Goal: Transaction & Acquisition: Purchase product/service

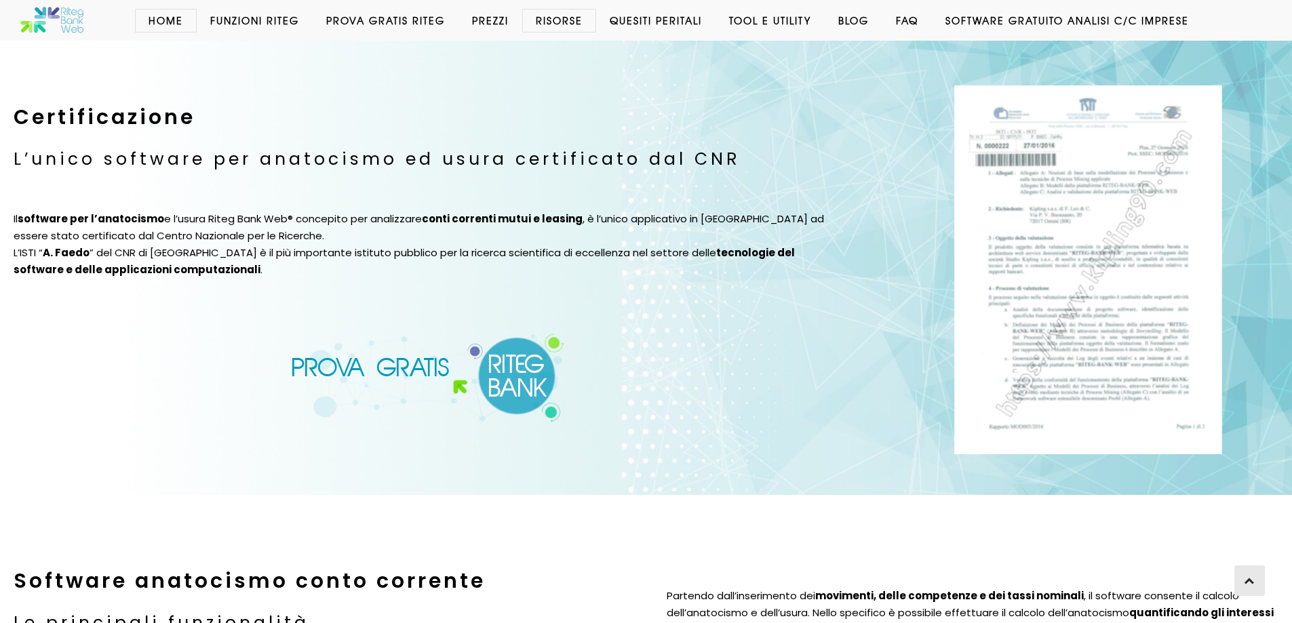
scroll to position [1678, 0]
click at [478, 334] on img at bounding box center [428, 379] width 275 height 90
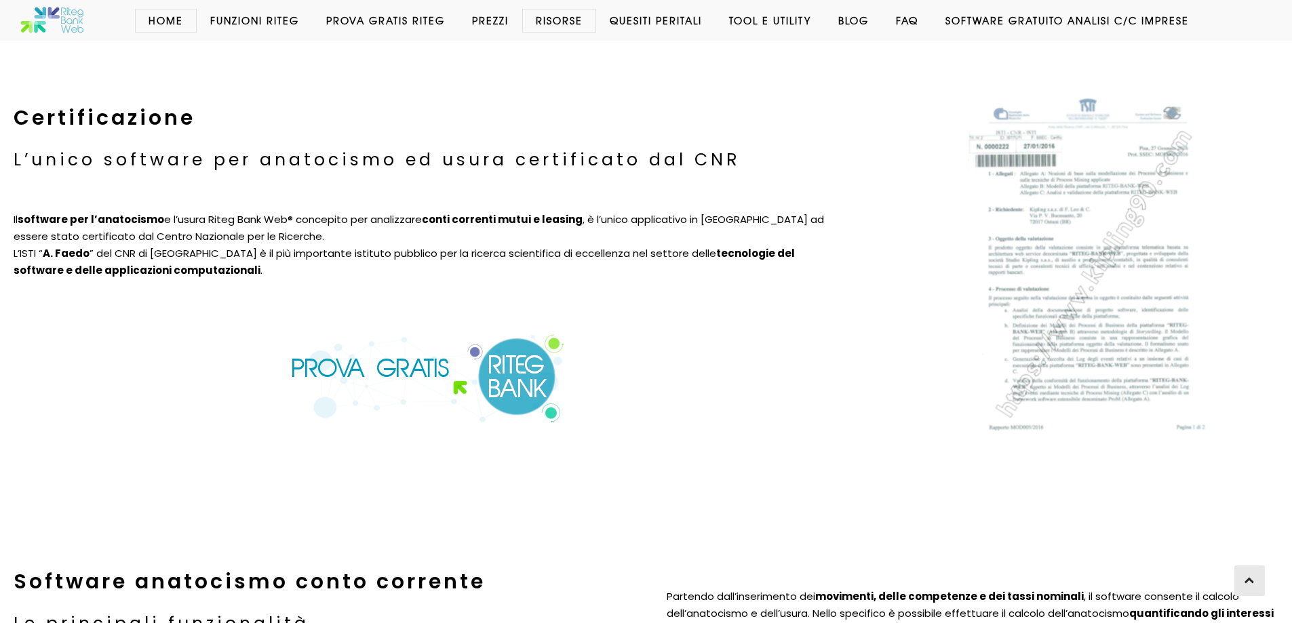
scroll to position [1678, 0]
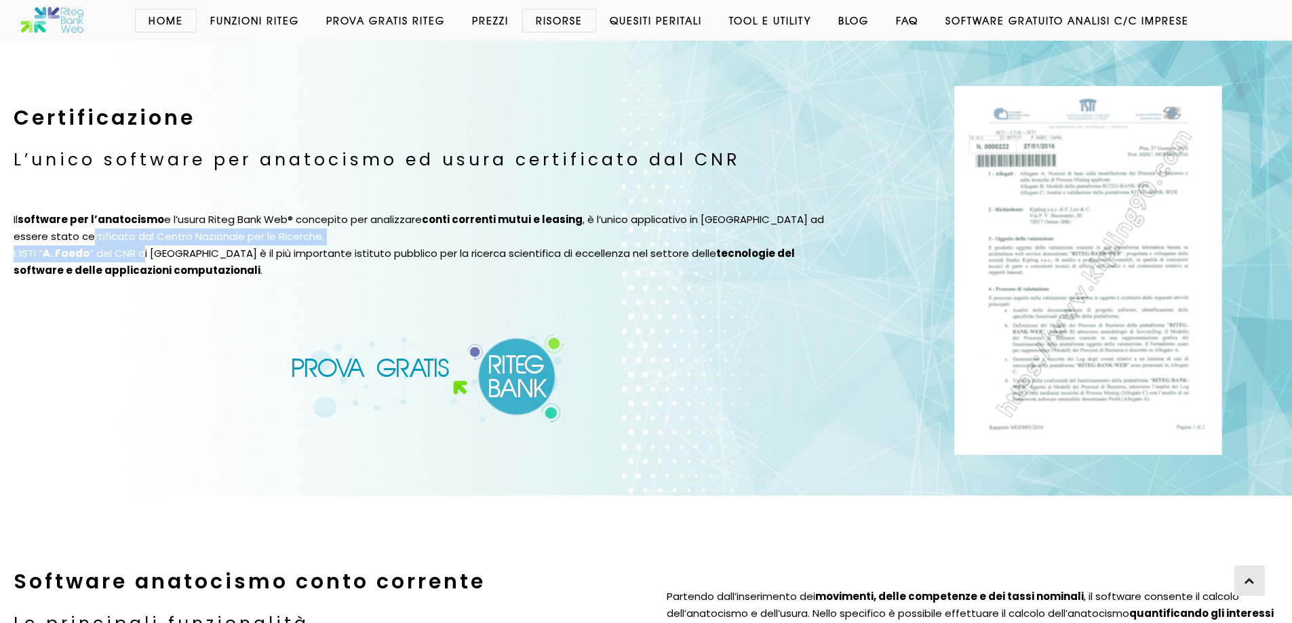
drag, startPoint x: 75, startPoint y: 221, endPoint x: 140, endPoint y: 235, distance: 66.5
click at [140, 235] on p "Il software per l’anatocismo e l’usura Riteg Bank Web® concepito per analizzare…" at bounding box center [429, 246] width 830 height 68
click at [167, 254] on p "Il software per l’anatocismo e l’usura Riteg Bank Web® concepito per analizzare…" at bounding box center [429, 246] width 830 height 68
click at [1069, 199] on img at bounding box center [1088, 270] width 268 height 369
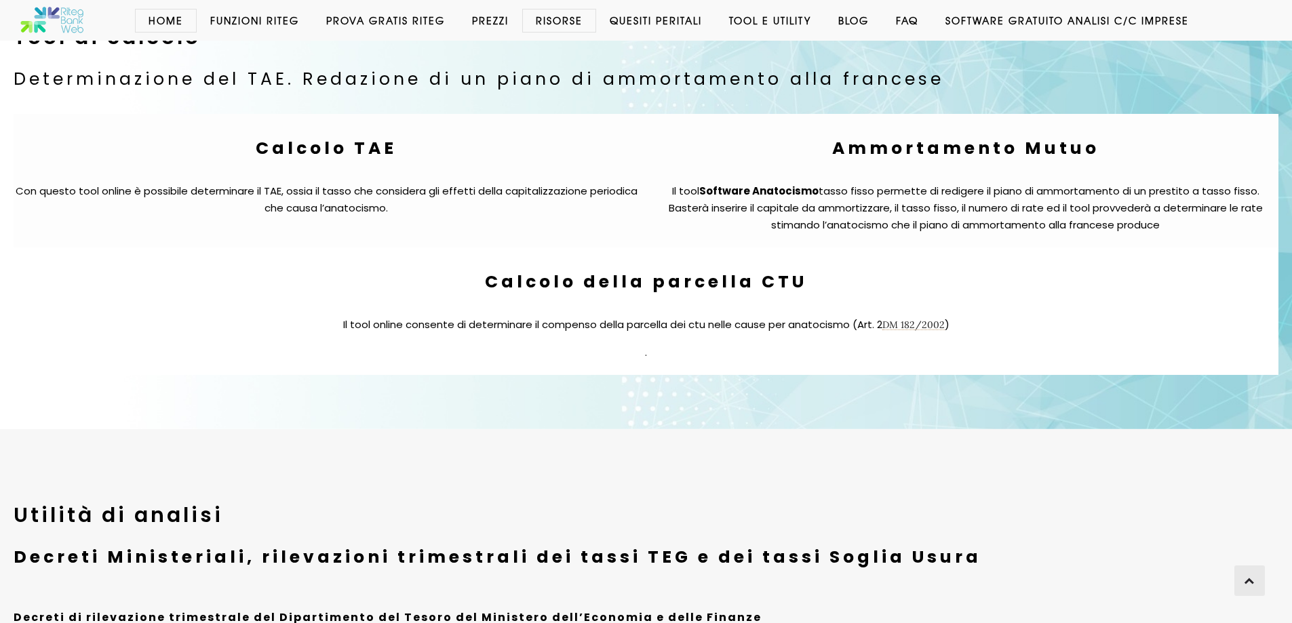
scroll to position [4926, 0]
